Goal: Navigation & Orientation: Find specific page/section

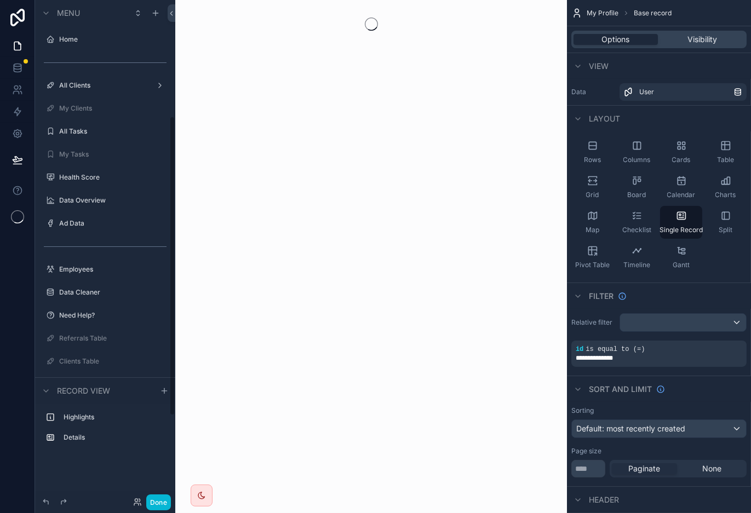
scroll to position [194, 0]
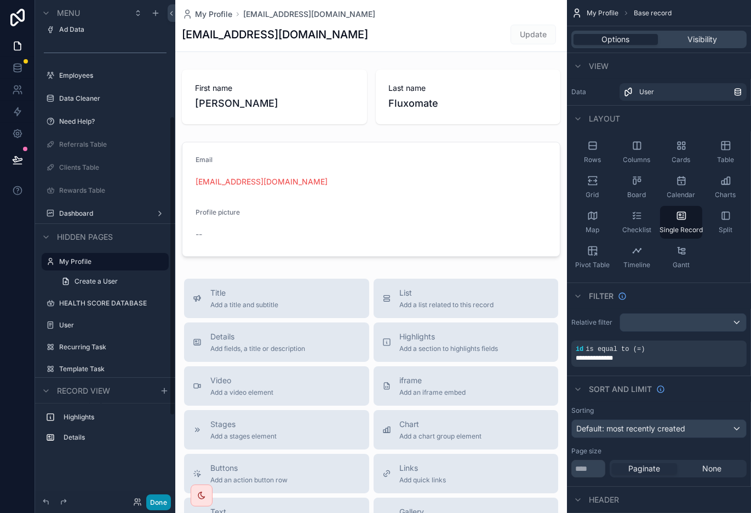
drag, startPoint x: 154, startPoint y: 501, endPoint x: 150, endPoint y: 485, distance: 15.8
click at [154, 501] on button "Done" at bounding box center [158, 503] width 25 height 16
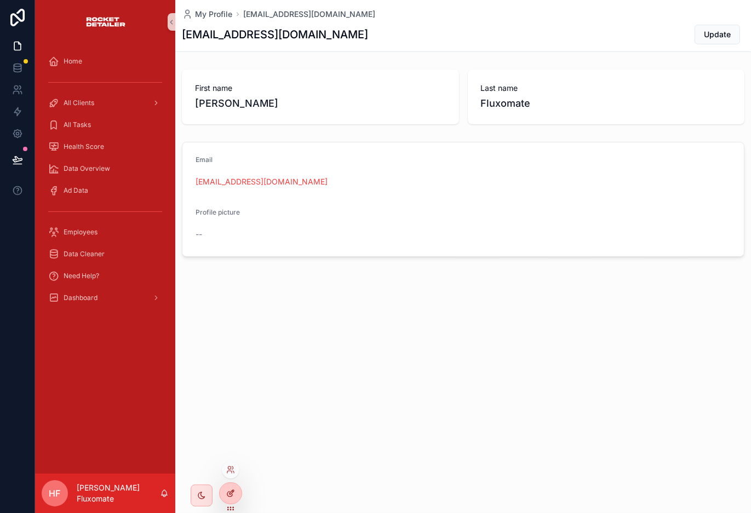
click at [236, 498] on div at bounding box center [231, 493] width 22 height 21
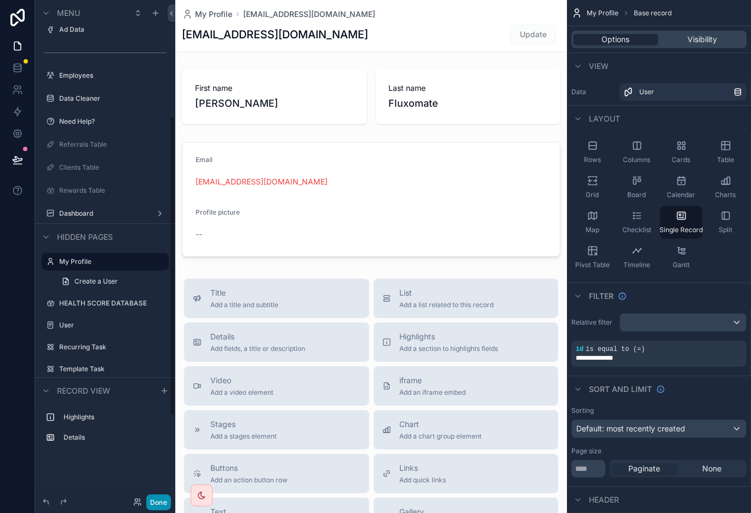
drag, startPoint x: 165, startPoint y: 504, endPoint x: 174, endPoint y: 426, distance: 78.9
click at [165, 503] on button "Done" at bounding box center [158, 503] width 25 height 16
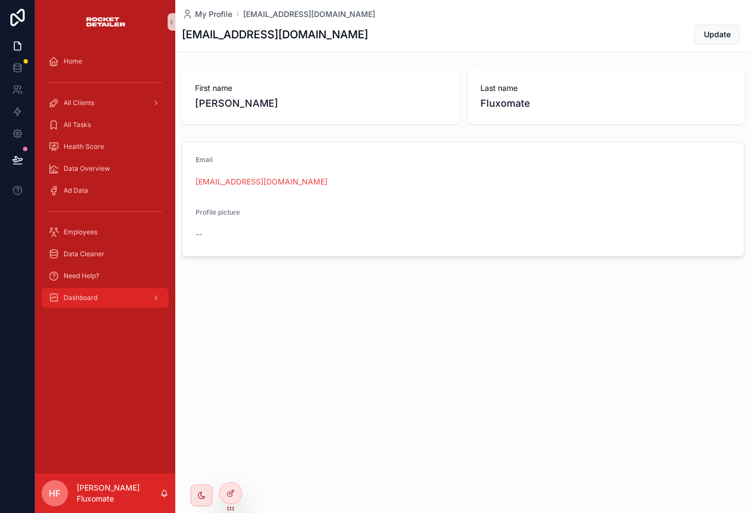
click at [118, 299] on div "Dashboard" at bounding box center [105, 298] width 114 height 18
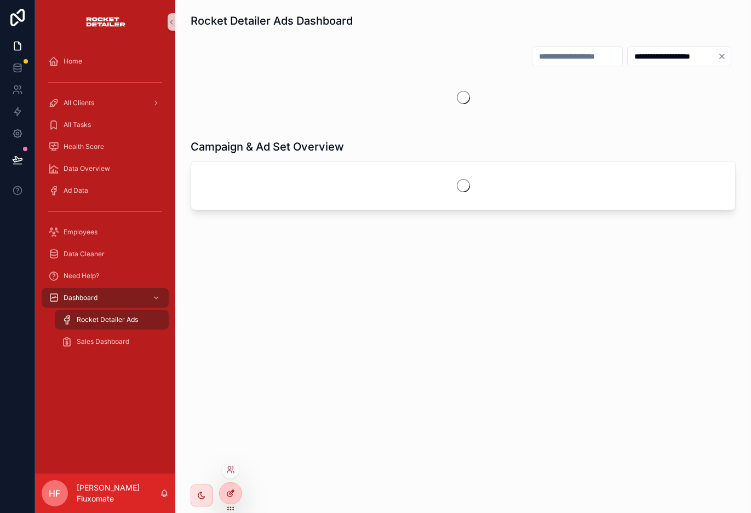
click at [231, 498] on div at bounding box center [231, 493] width 22 height 21
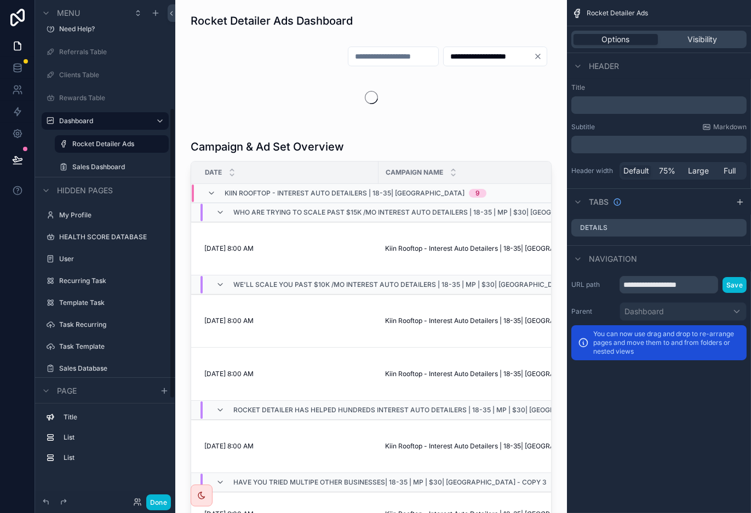
scroll to position [362, 0]
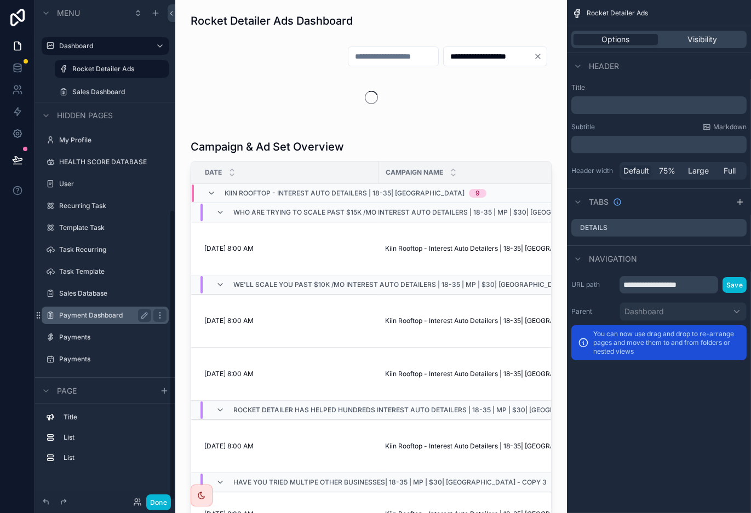
click at [118, 316] on label "Payment Dashboard" at bounding box center [103, 315] width 88 height 9
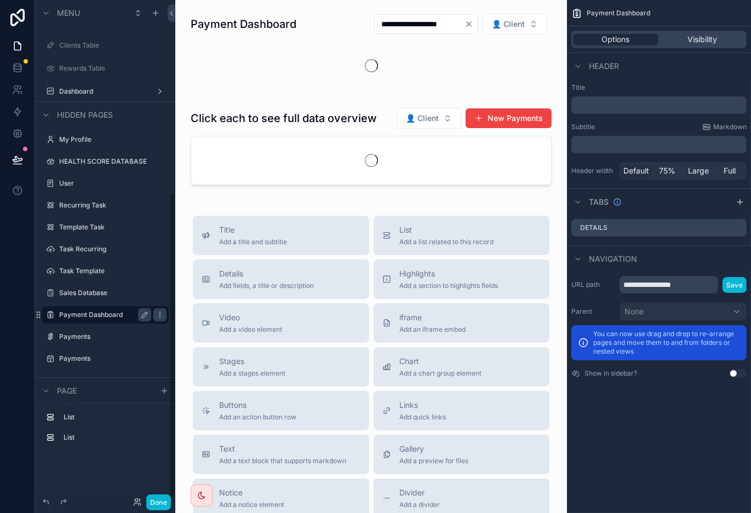
scroll to position [315, 0]
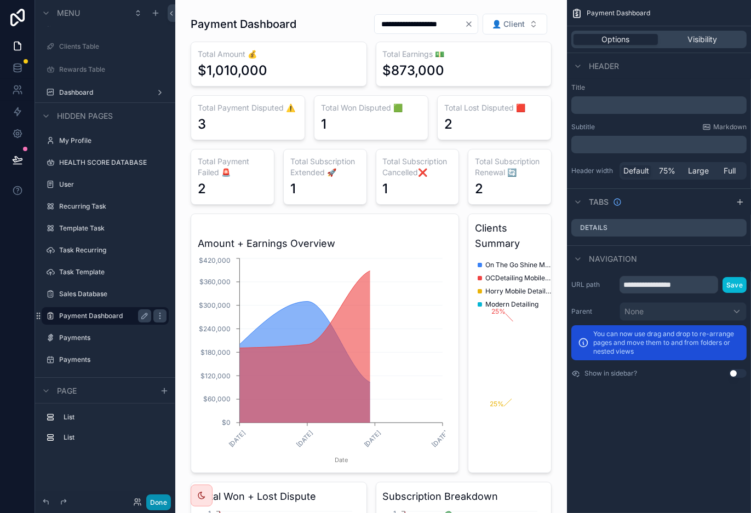
drag, startPoint x: 162, startPoint y: 502, endPoint x: 168, endPoint y: 483, distance: 20.1
click at [162, 502] on button "Done" at bounding box center [158, 503] width 25 height 16
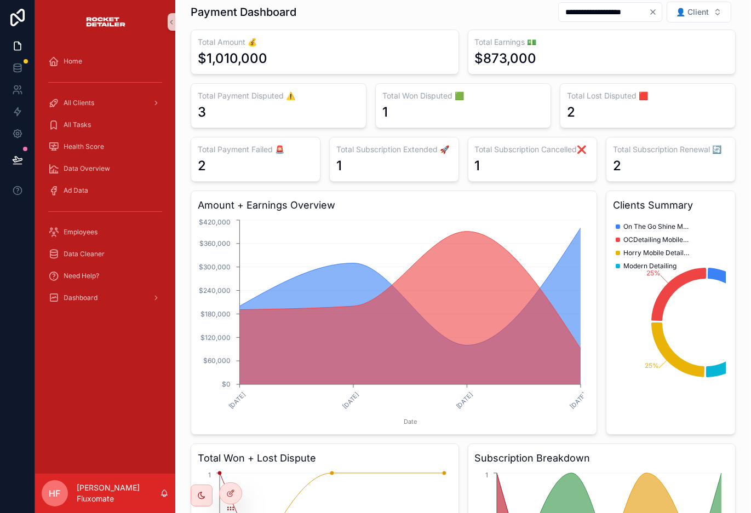
scroll to position [0, 0]
